Goal: Task Accomplishment & Management: Manage account settings

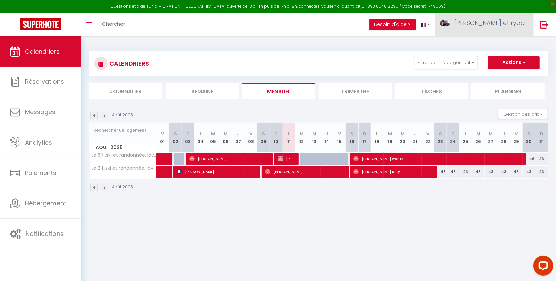
click at [483, 20] on span "[PERSON_NAME] et ryad" at bounding box center [489, 23] width 70 height 8
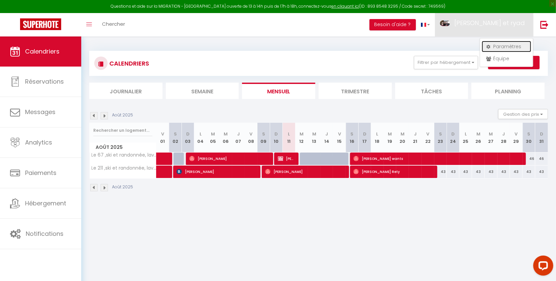
click at [499, 43] on link "Paramètres" at bounding box center [505, 46] width 49 height 11
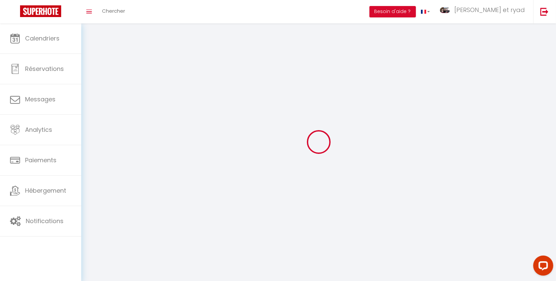
type input "uQRa61HRCDMyknB07r3Oz9s4v"
type input "s8kbJmT2buHuC0YZa5OndfDrP"
type input "[URL][DOMAIN_NAME]"
select select "fr"
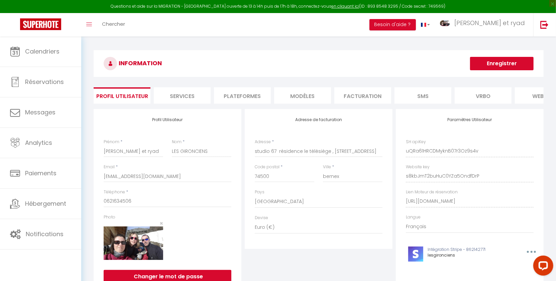
click at [239, 97] on li "Plateformes" at bounding box center [242, 95] width 57 height 16
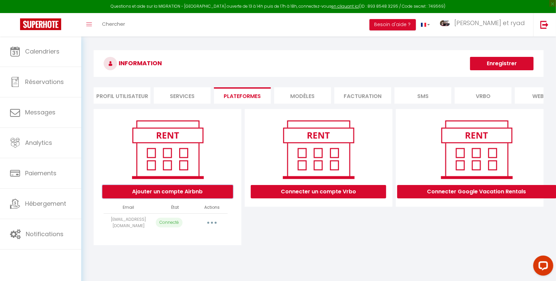
click at [172, 194] on button "Ajouter un compte Airbnb" at bounding box center [167, 191] width 131 height 13
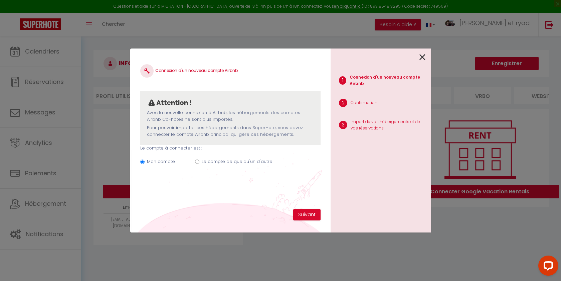
click at [422, 52] on icon at bounding box center [423, 57] width 6 height 10
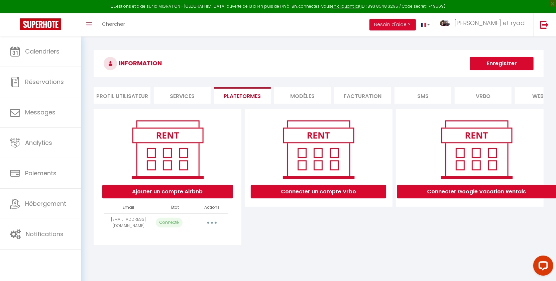
click at [209, 227] on button "button" at bounding box center [211, 222] width 19 height 11
click at [270, 245] on div "Connecter un compte Vrbo" at bounding box center [318, 177] width 151 height 136
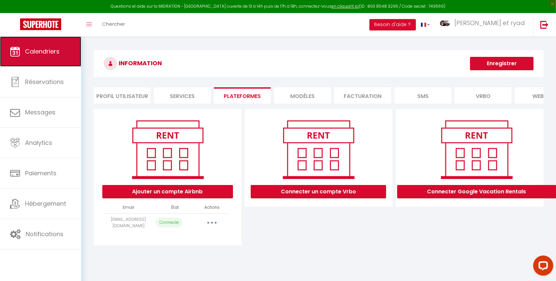
click at [36, 50] on span "Calendriers" at bounding box center [42, 51] width 34 height 8
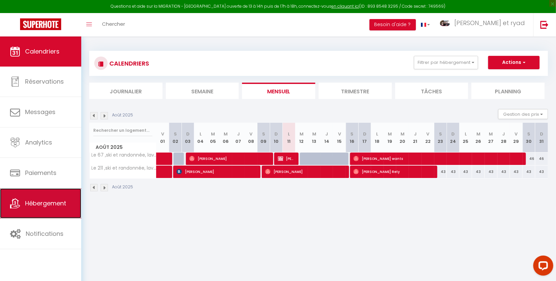
click at [43, 208] on link "Hébergement" at bounding box center [40, 203] width 81 height 30
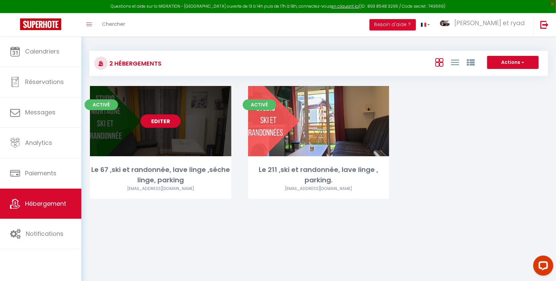
click at [166, 120] on link "Editer" at bounding box center [160, 120] width 40 height 13
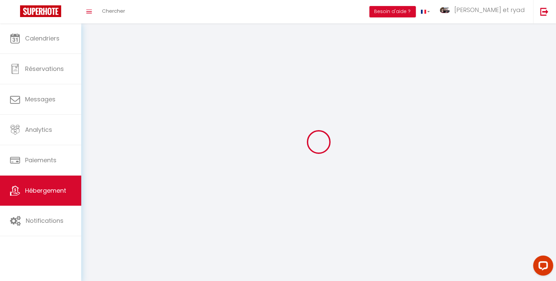
select select
select select "28"
select select
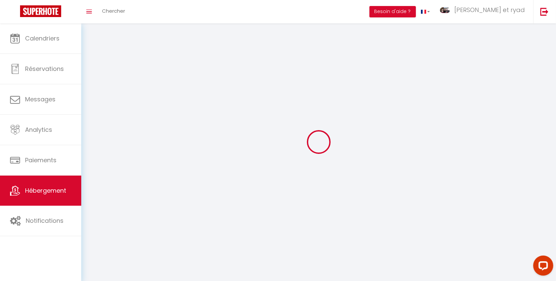
select select
checkbox input "false"
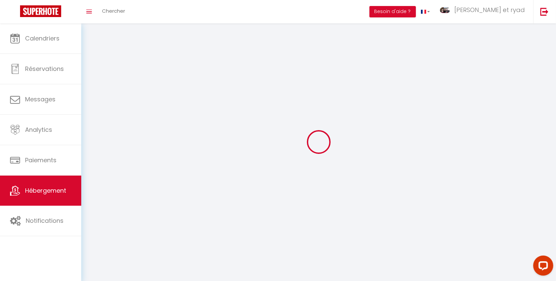
checkbox input "false"
select select
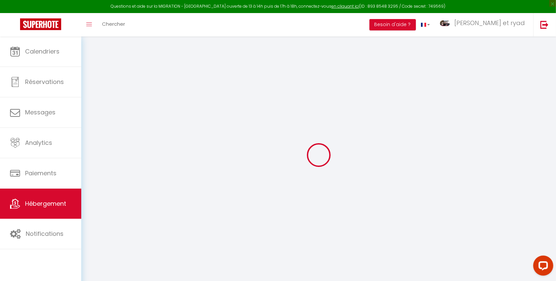
select select
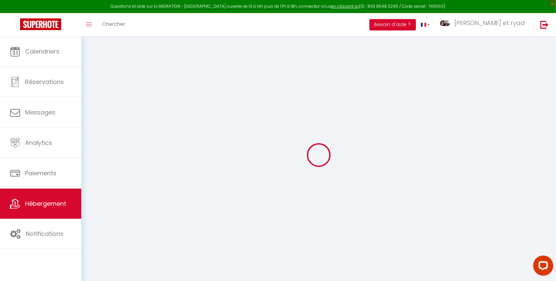
select select
checkbox input "false"
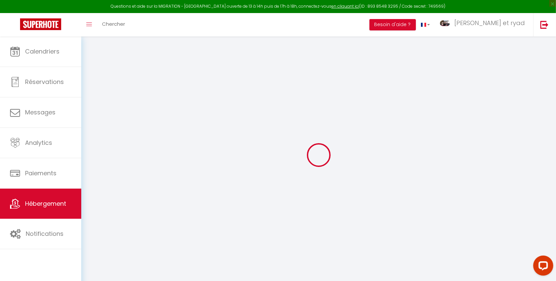
select select
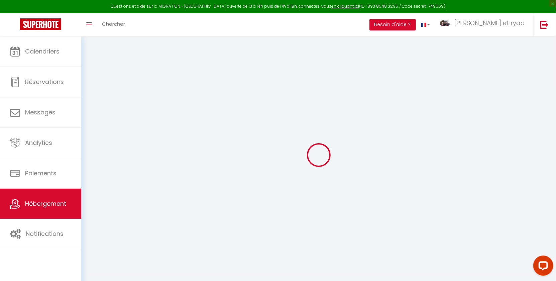
select select
checkbox input "false"
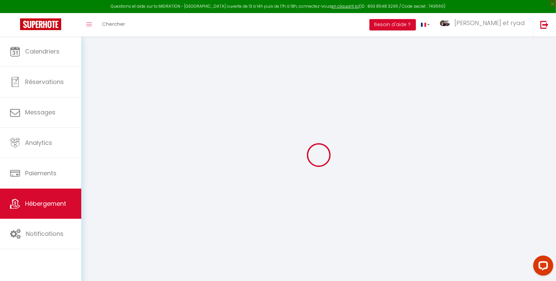
checkbox input "false"
select select
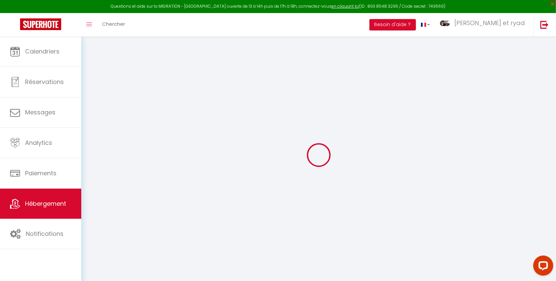
select select
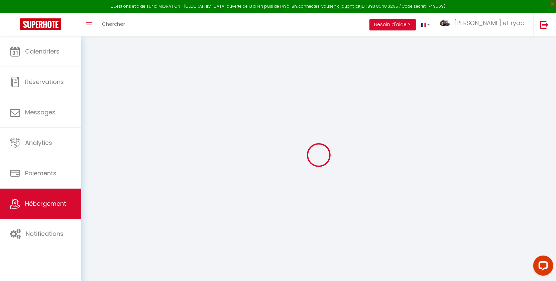
checkbox input "false"
select select
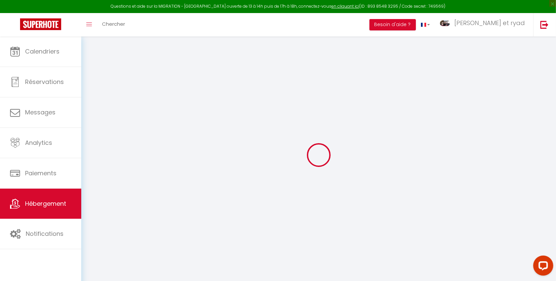
select select
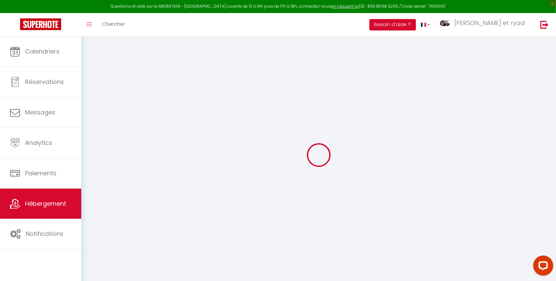
select select
checkbox input "false"
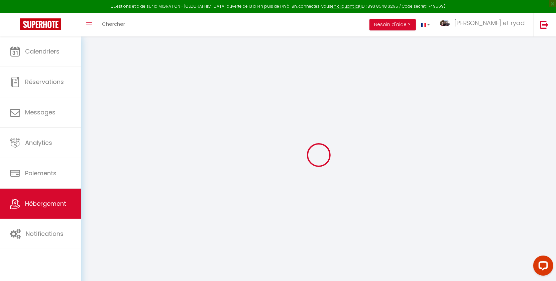
checkbox input "false"
select select
type input "Le 67 ,ski et randonnée, lave linge ,sèche linge, parking"
type input "[PERSON_NAME] ET RYAD"
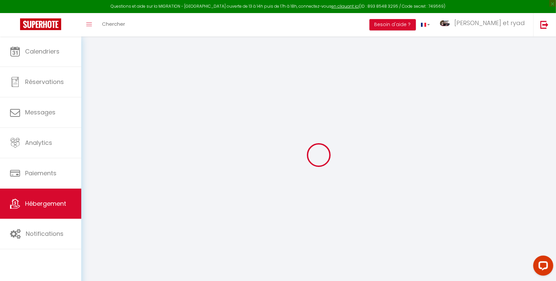
type input "LES GIRONCIENS"
type input "1270 ROUTE DU TELESIEGE"
type input "74500"
type input "BERNEX"
select select "2"
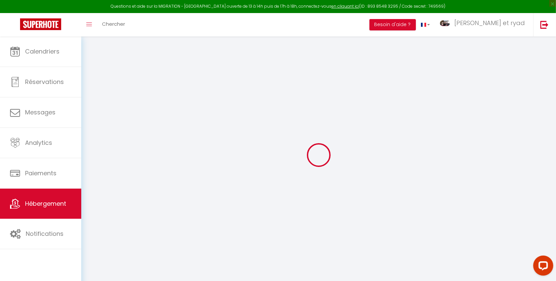
type input "40"
type input "5"
type input "500"
select select
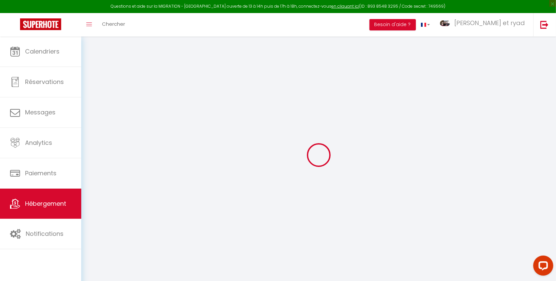
select select
type input "1270 route du telesiege"
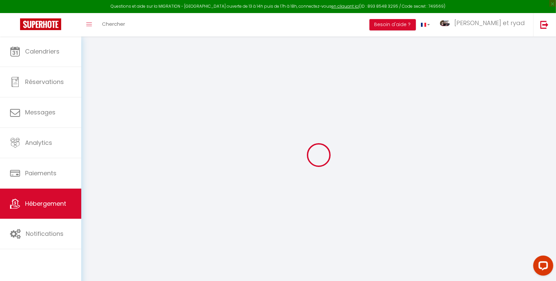
type input "74500"
type input "bernex"
type input "[EMAIL_ADDRESS][DOMAIN_NAME]"
select select "450"
checkbox input "true"
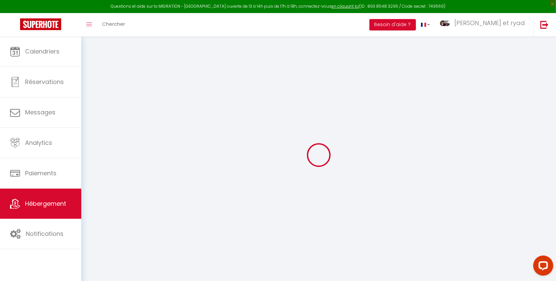
checkbox input "true"
checkbox input "false"
radio input "true"
select select
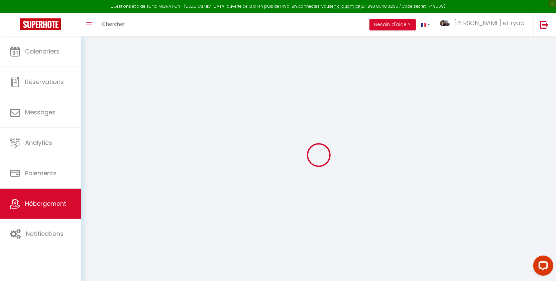
select select
type input "0"
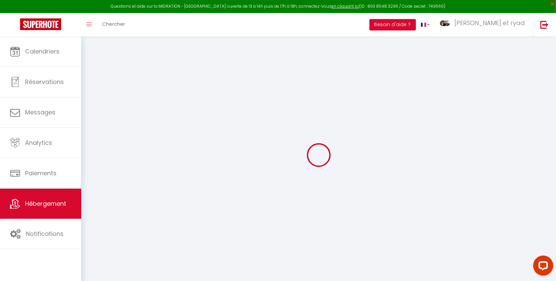
select select
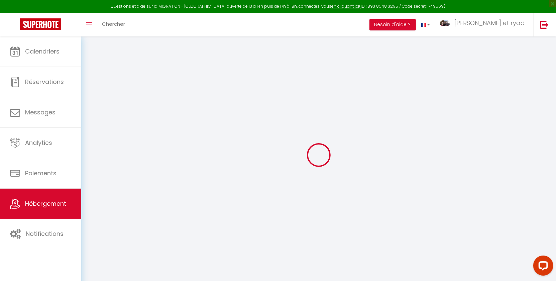
checkbox input "true"
checkbox input "false"
select select
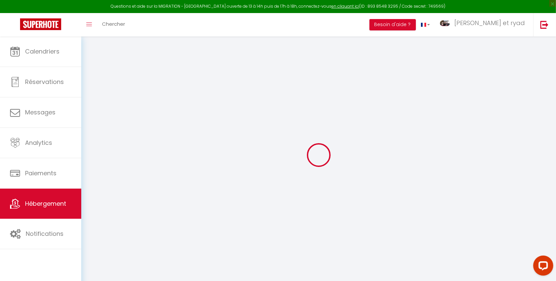
select select
checkbox input "true"
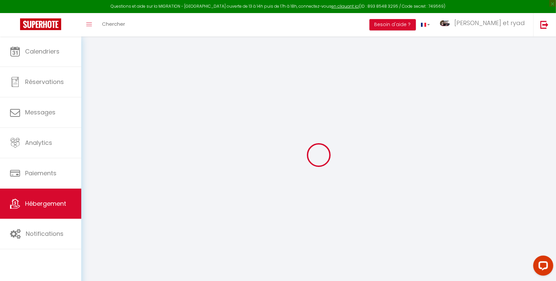
checkbox input "true"
checkbox input "false"
checkbox input "true"
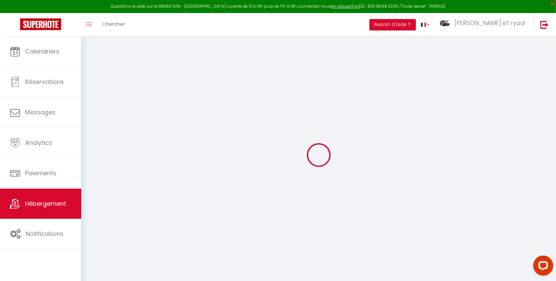
checkbox input "true"
checkbox input "false"
checkbox input "true"
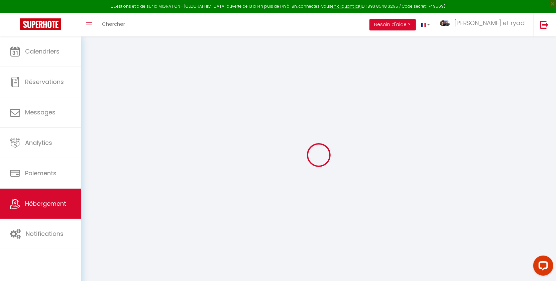
checkbox input "false"
select select "16:00"
select select "20:00"
select select "10:00"
select select "30"
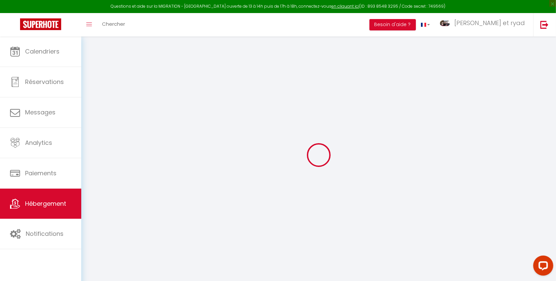
select select "30"
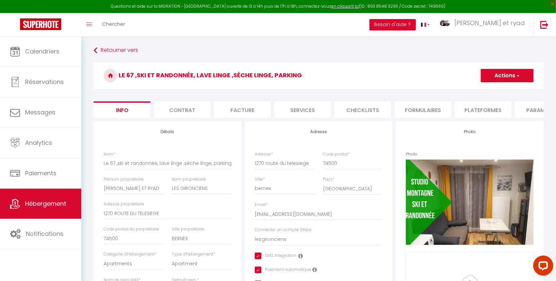
click at [469, 109] on li "Plateformes" at bounding box center [482, 109] width 57 height 16
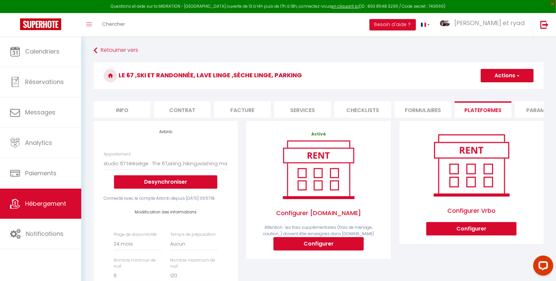
drag, startPoint x: 193, startPoint y: 202, endPoint x: 207, endPoint y: 210, distance: 15.8
click at [207, 201] on div "Connecté avec le compte Airbnb depuis [DATE] 09:57:18" at bounding box center [166, 198] width 124 height 6
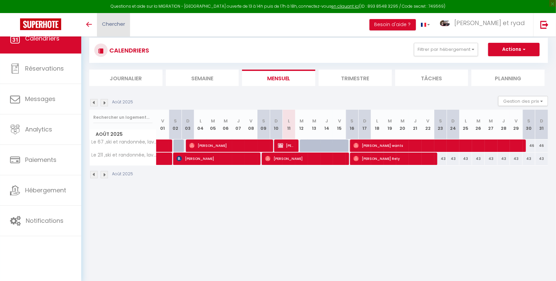
click at [113, 13] on link "Chercher" at bounding box center [113, 24] width 33 height 23
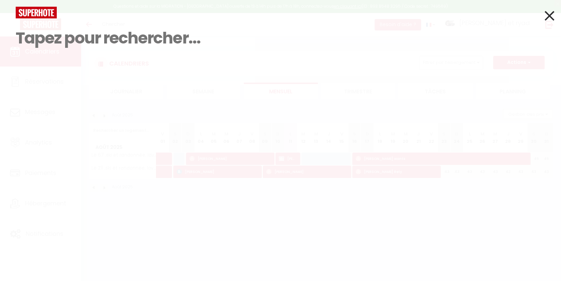
paste input "6094181"
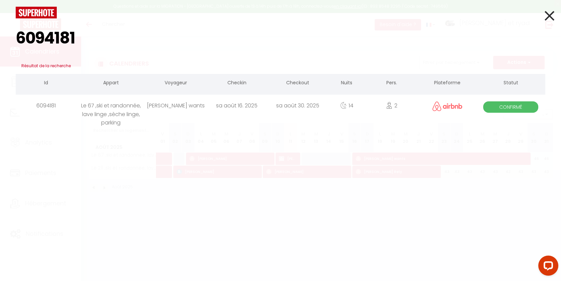
type input "6094181"
click at [208, 99] on div "sa août 16. 2025" at bounding box center [236, 106] width 61 height 22
select select
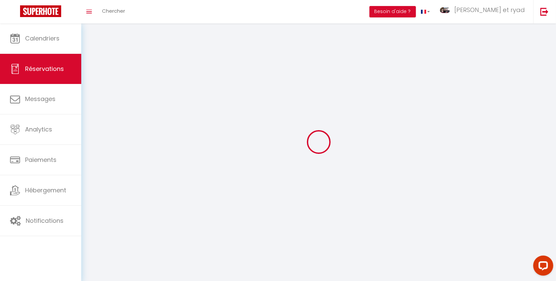
select select
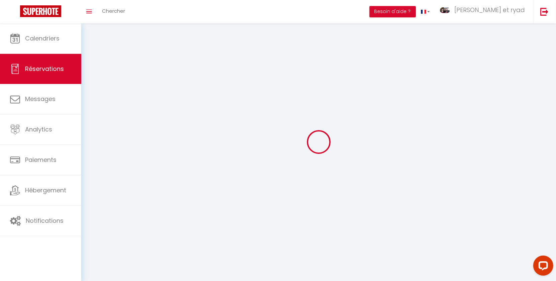
select select
checkbox input "false"
select select
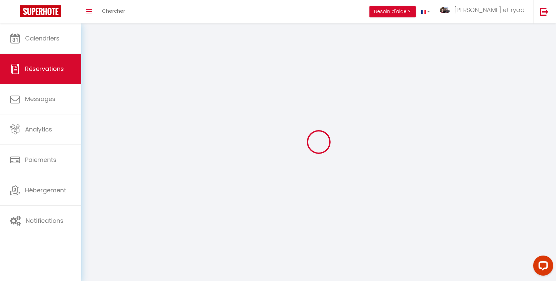
select select
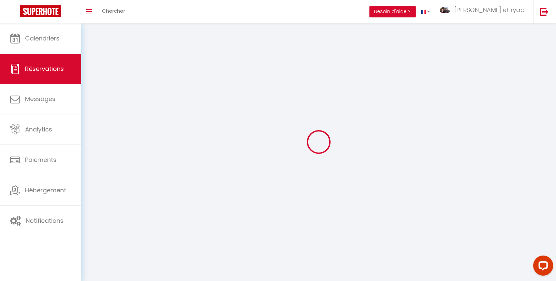
checkbox input "false"
select select
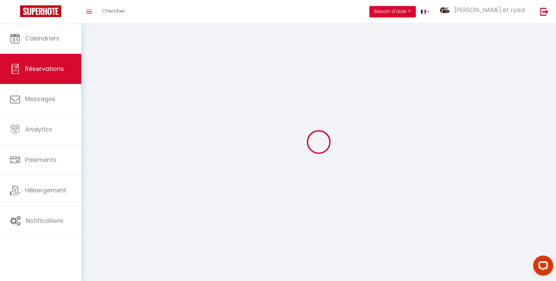
select select
checkbox input "false"
select select
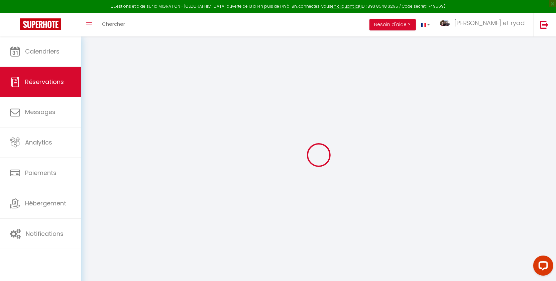
select select
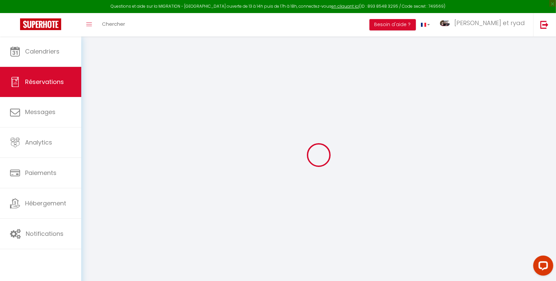
select select
checkbox input "false"
type input "Alysson"
type input "wants"
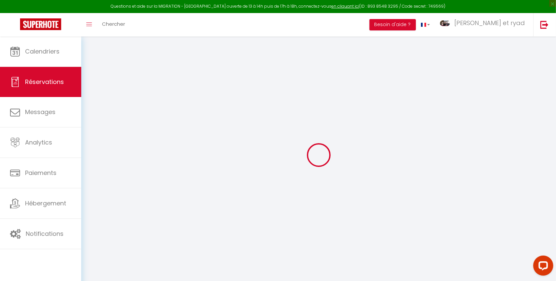
type input "alysson.audineau@gmail.com"
type input "+33617416831"
type input "85170"
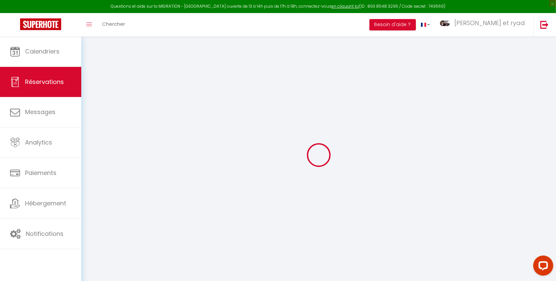
type input "11 rue des boutons d or"
type input "poiré sur vie"
select select "FR"
type input "19.36"
select select "1442"
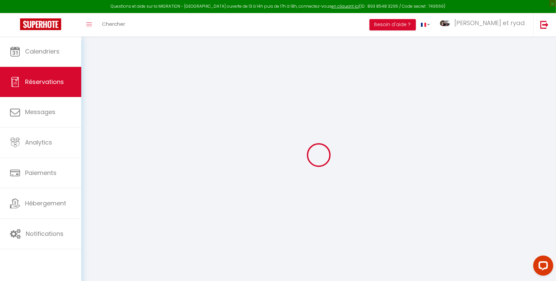
select select "1"
select select
type input "2"
select select "12"
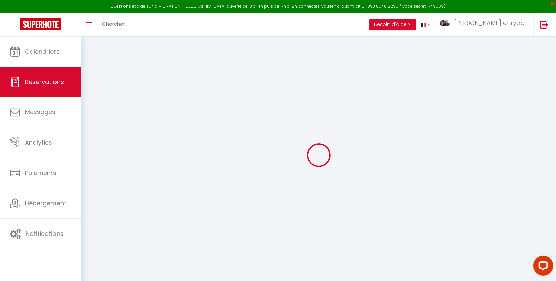
select select
type input "537.6"
checkbox input "false"
type input "0"
select select "1"
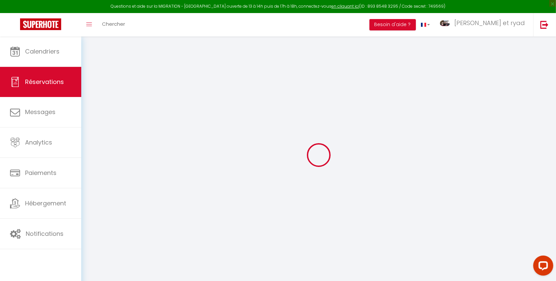
type input "0"
select select
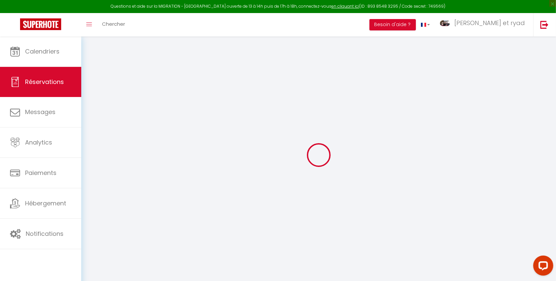
select select "15"
checkbox input "false"
select select
checkbox input "false"
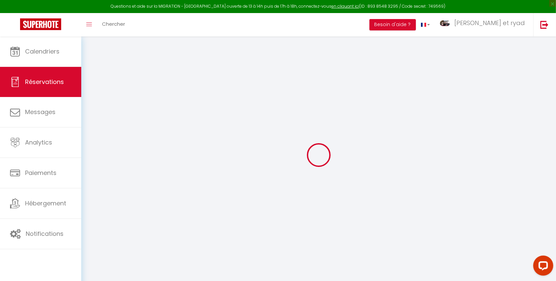
select select
checkbox input "false"
type textarea "Bonjour, Nous prévoyons une arrivée pour 16h le samedi 16 août. Si besoin de co…"
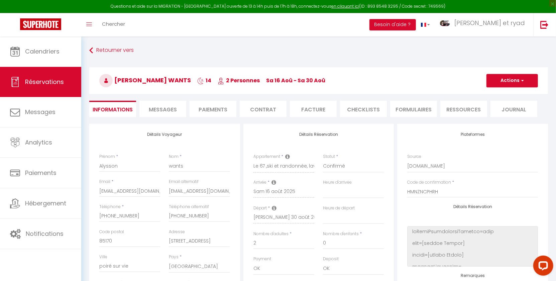
type input "26.88"
select select
checkbox input "false"
select select "16:00"
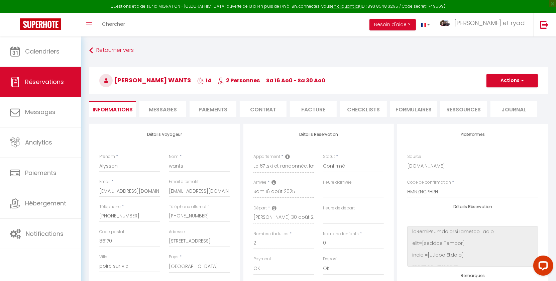
select select "10:00"
click at [164, 108] on span "Messages" at bounding box center [163, 110] width 28 height 8
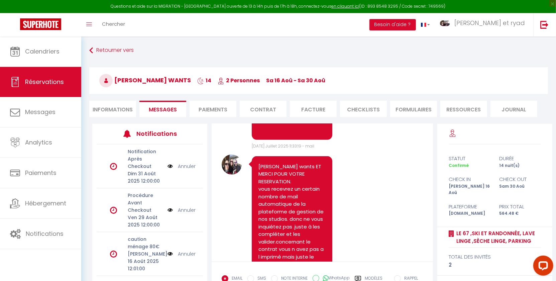
scroll to position [325, 0]
click at [109, 116] on li "Informations" at bounding box center [112, 109] width 47 height 16
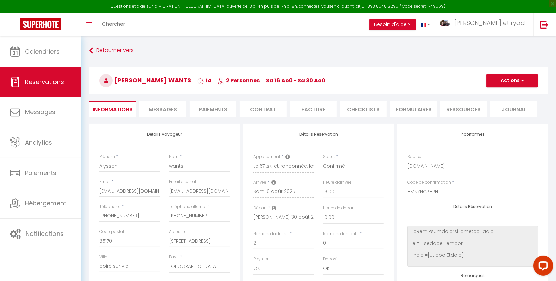
click at [165, 109] on span "Messages" at bounding box center [163, 110] width 28 height 8
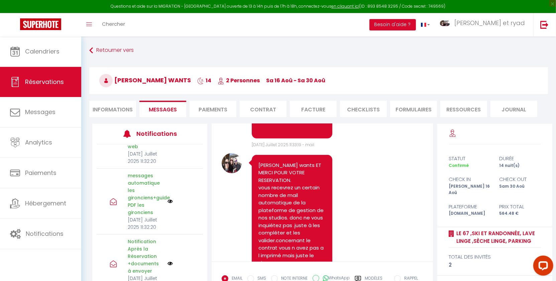
scroll to position [175, 0]
